Goal: Find specific page/section: Find specific page/section

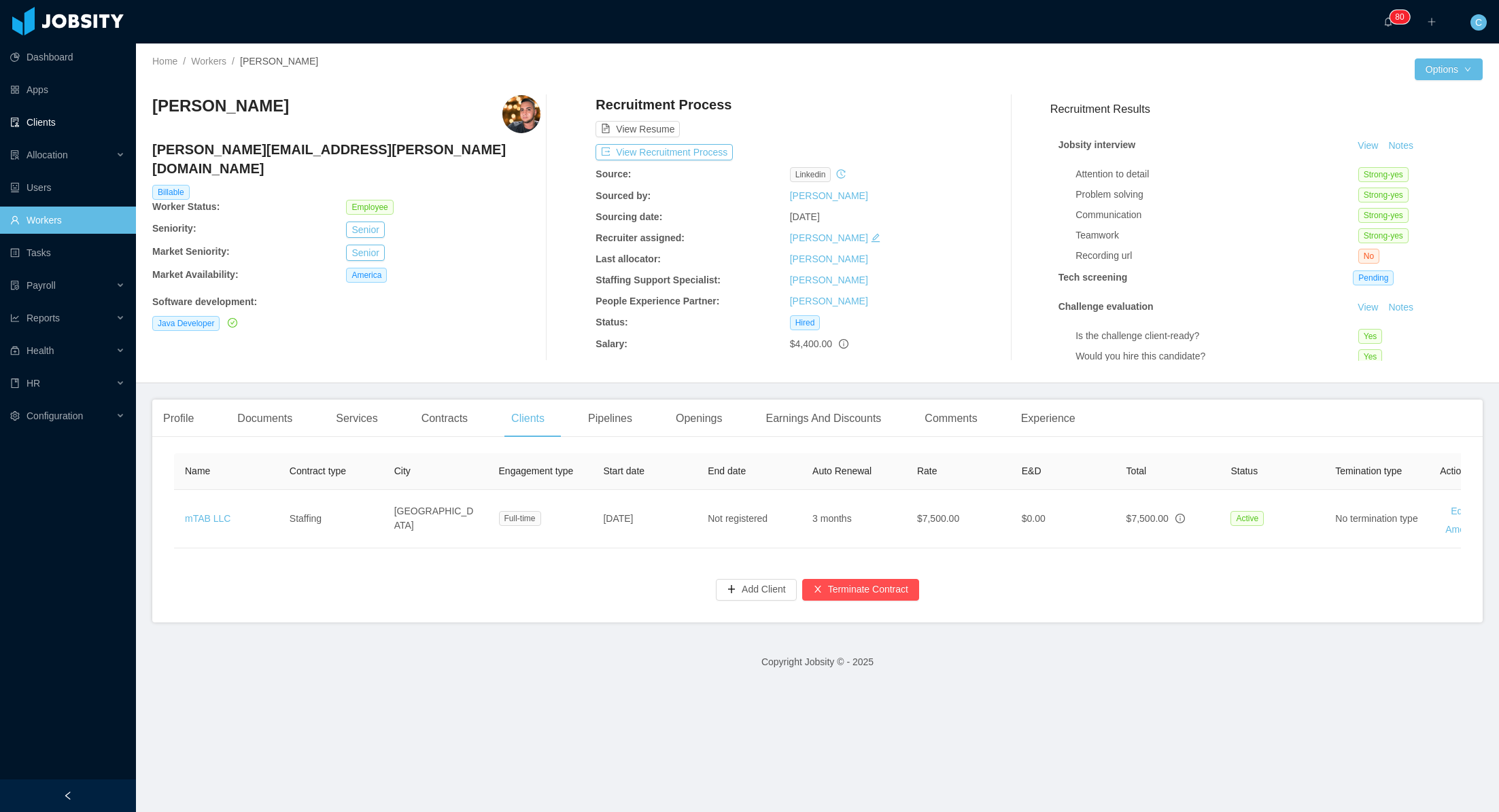
click at [52, 115] on link "Clients" at bounding box center [67, 122] width 115 height 27
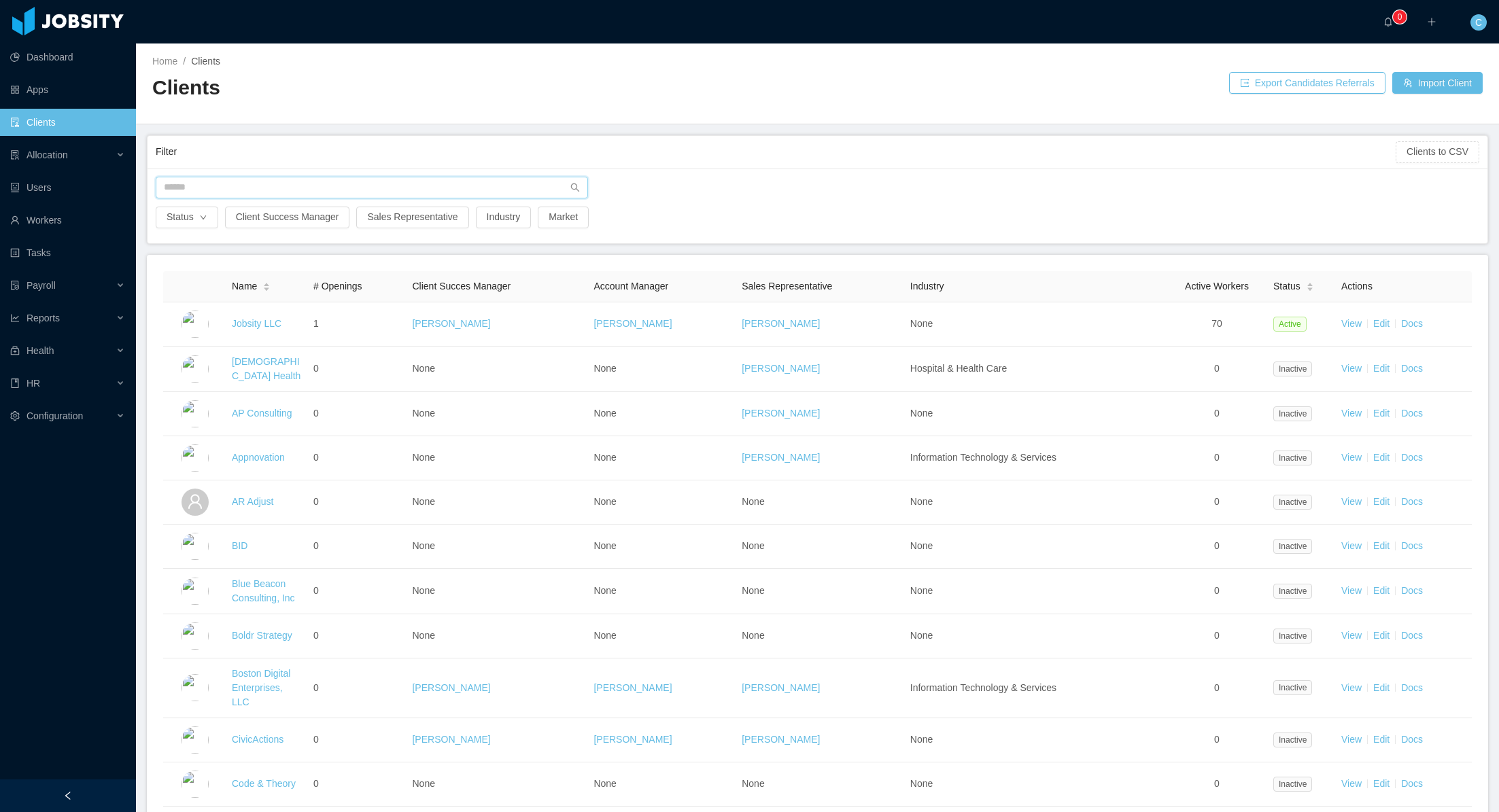
click at [254, 188] on input "text" at bounding box center [372, 187] width 432 height 21
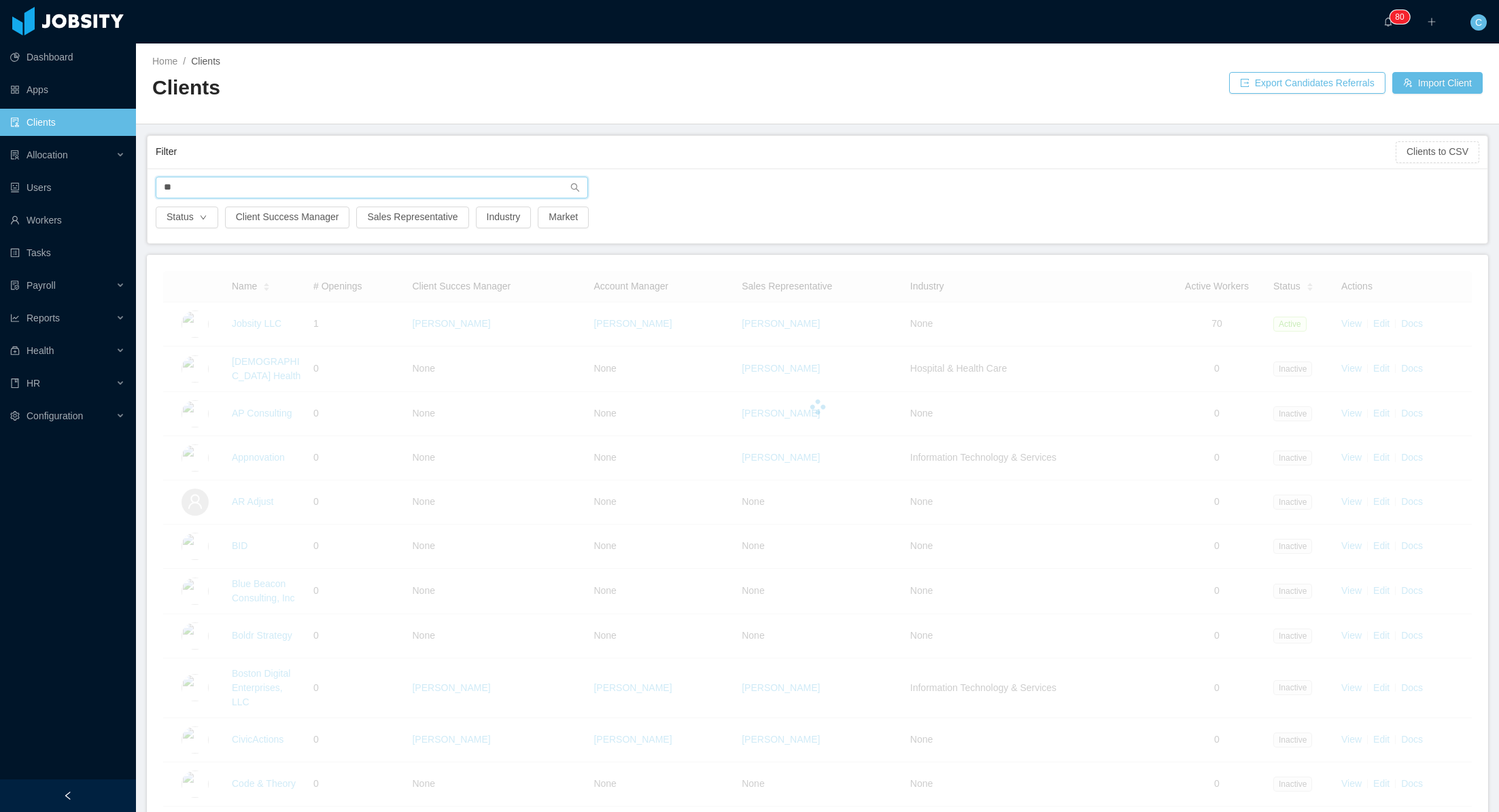
type input "***"
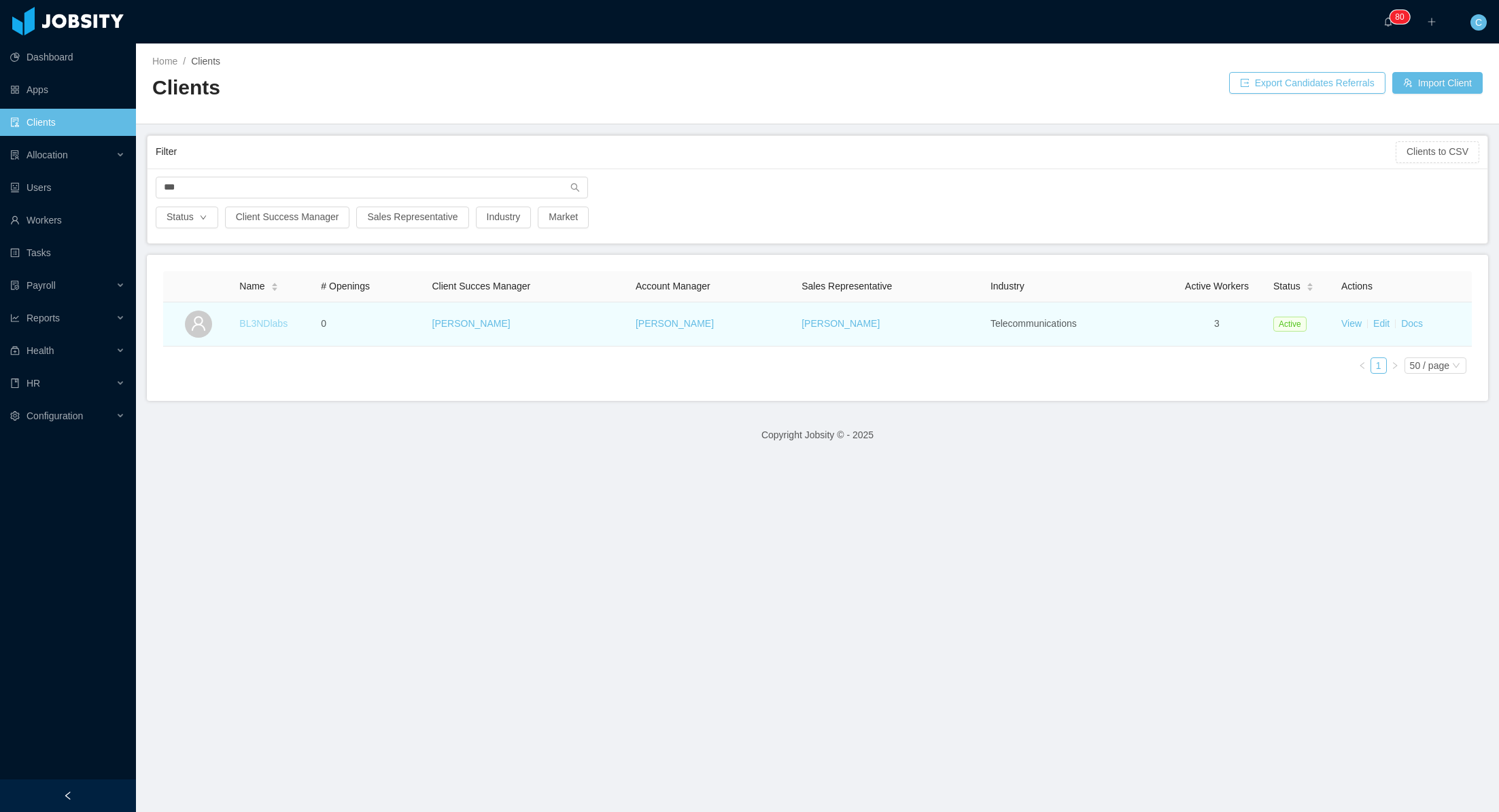
click at [268, 327] on link "BL3NDlabs" at bounding box center [263, 323] width 49 height 11
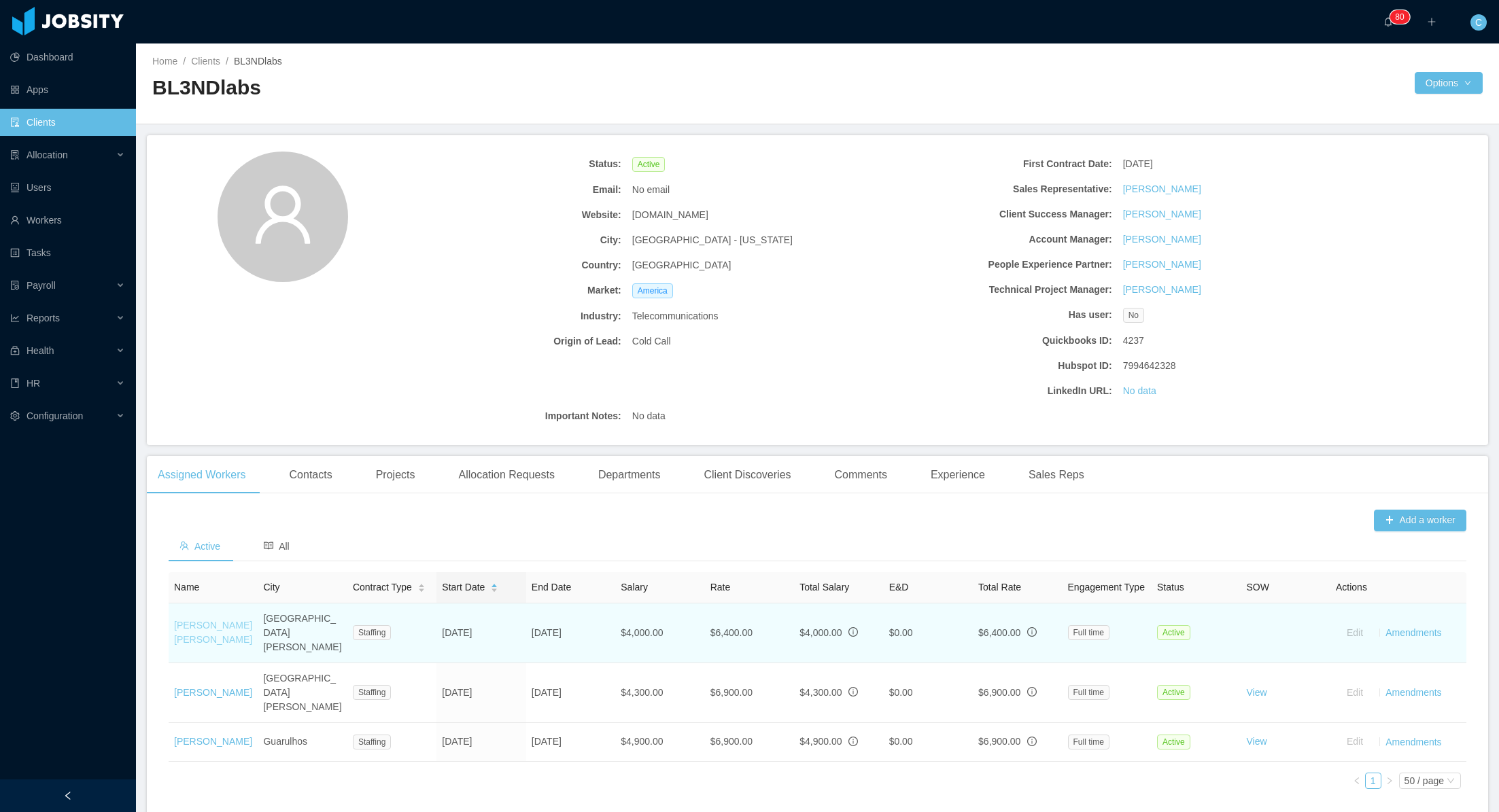
click at [204, 631] on link "[PERSON_NAME] [PERSON_NAME]" at bounding box center [213, 632] width 78 height 26
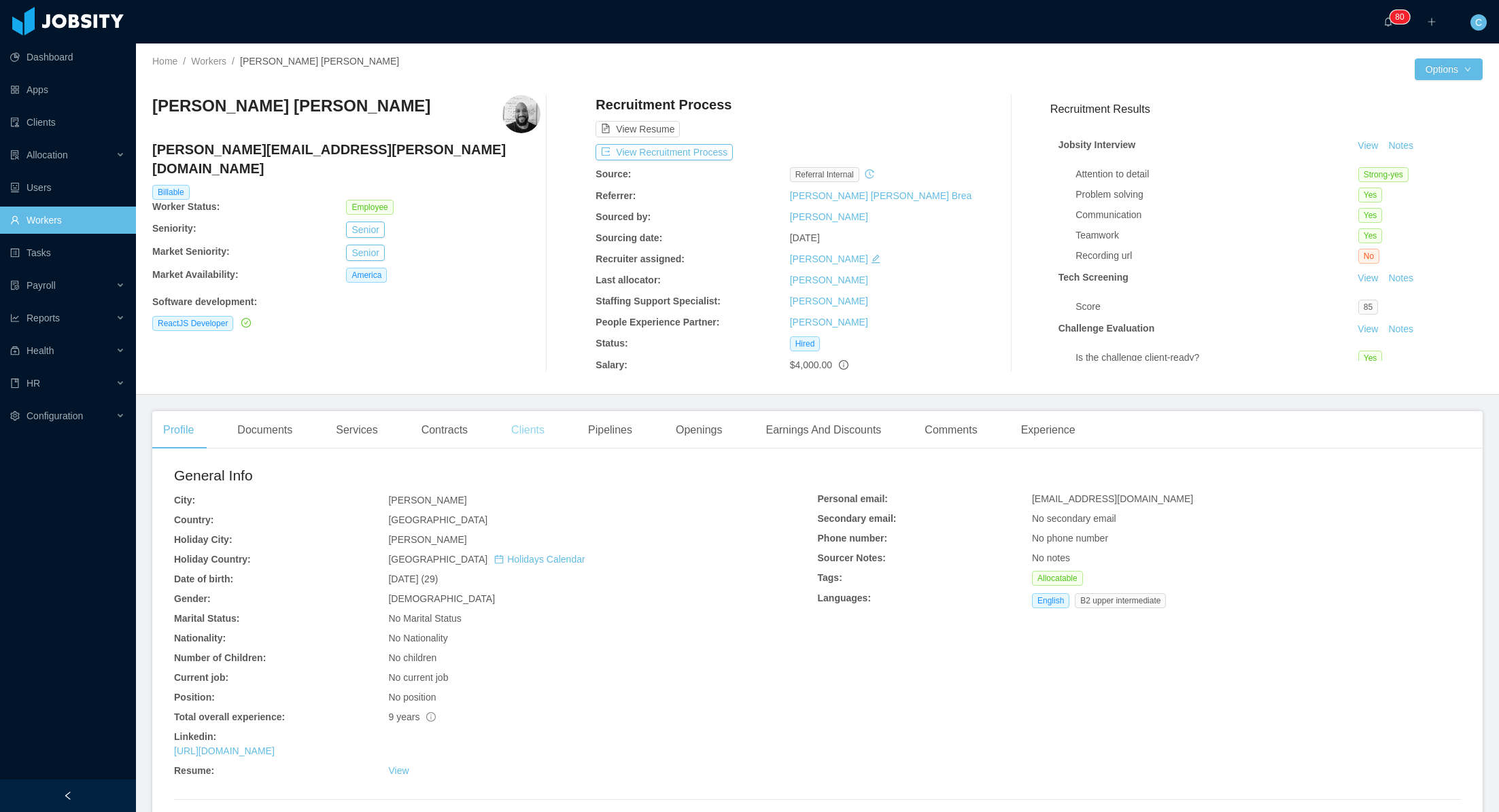
click at [540, 434] on div "Clients" at bounding box center [528, 430] width 55 height 38
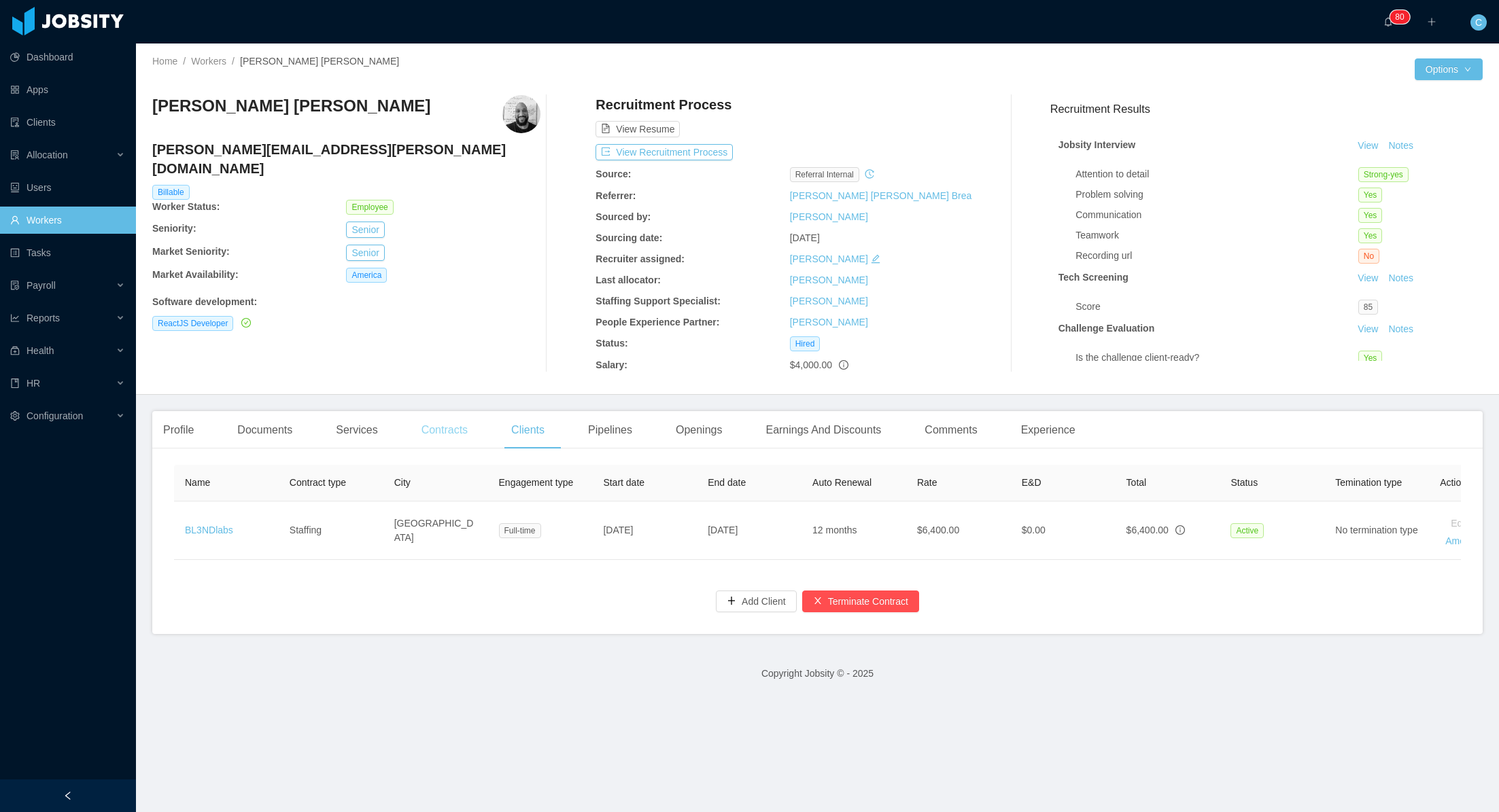
click at [458, 431] on div "Contracts" at bounding box center [444, 430] width 68 height 38
